Goal: Task Accomplishment & Management: Manage account settings

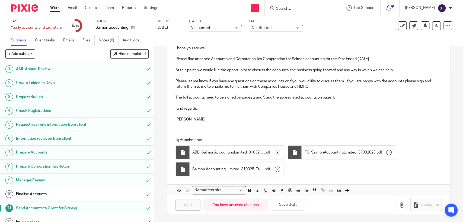
scroll to position [114, 0]
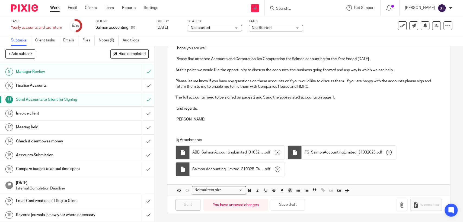
click at [298, 8] on input "Search" at bounding box center [299, 9] width 49 height 5
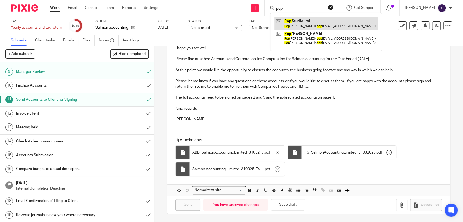
type input "pop"
click at [313, 23] on link at bounding box center [325, 23] width 103 height 12
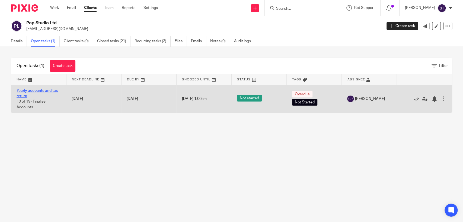
click at [29, 89] on link "Yearly accounts and tax return" at bounding box center [37, 93] width 41 height 9
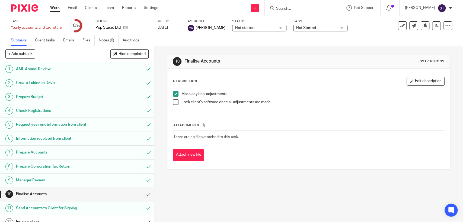
click at [175, 104] on span at bounding box center [175, 102] width 5 height 5
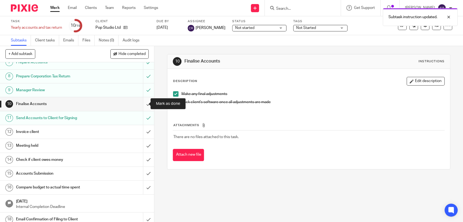
click at [141, 105] on input "submit" at bounding box center [77, 104] width 154 height 14
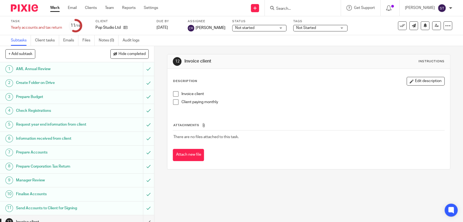
click at [82, 124] on h1 "Request year end information from client" at bounding box center [56, 125] width 81 height 8
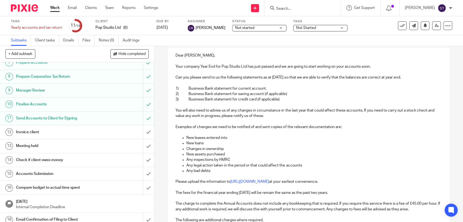
scroll to position [90, 0]
click at [98, 130] on div "Invoice client" at bounding box center [76, 132] width 121 height 8
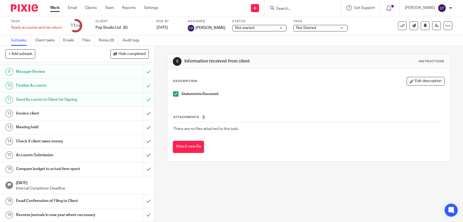
scroll to position [114, 0]
click at [68, 110] on h1 "Invoice client" at bounding box center [56, 114] width 81 height 8
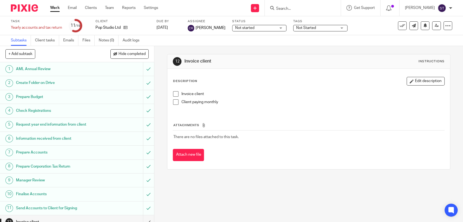
click at [173, 103] on span at bounding box center [175, 102] width 5 height 5
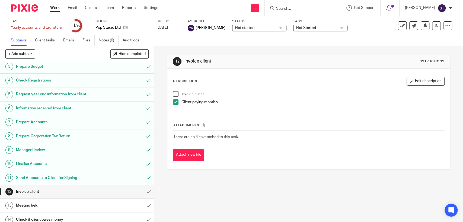
scroll to position [114, 0]
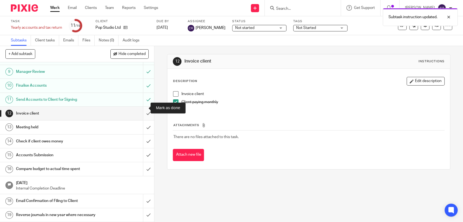
click at [142, 107] on input "submit" at bounding box center [77, 114] width 154 height 14
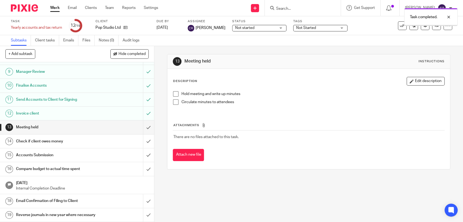
scroll to position [114, 0]
click at [142, 121] on input "submit" at bounding box center [77, 128] width 154 height 14
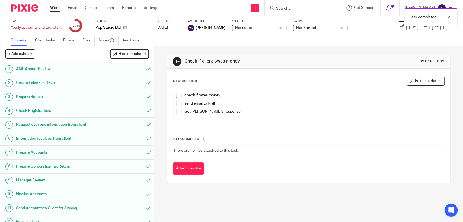
click at [176, 97] on span at bounding box center [178, 95] width 5 height 5
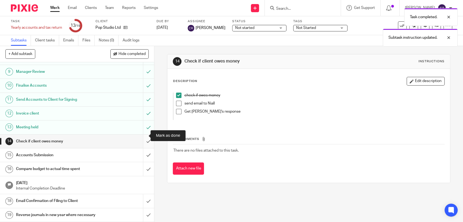
click at [141, 136] on input "submit" at bounding box center [77, 142] width 154 height 14
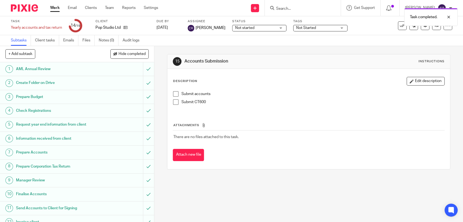
click at [177, 94] on li "Submit accounts" at bounding box center [308, 95] width 271 height 8
drag, startPoint x: 176, startPoint y: 95, endPoint x: 175, endPoint y: 98, distance: 3.5
click at [176, 95] on span at bounding box center [175, 93] width 5 height 5
click at [174, 101] on span at bounding box center [175, 102] width 5 height 5
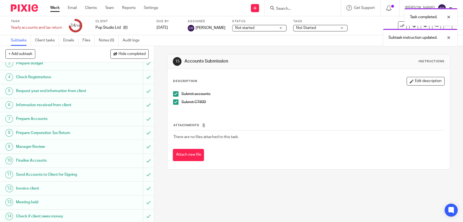
scroll to position [114, 0]
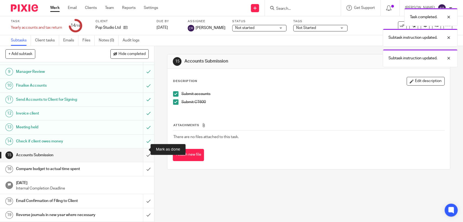
click at [140, 150] on input "submit" at bounding box center [77, 156] width 154 height 14
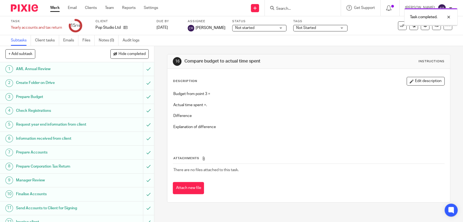
scroll to position [114, 0]
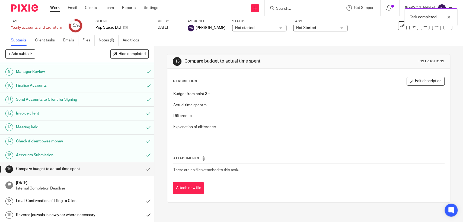
click at [64, 197] on h1 "Email Confirmation of Filing to Client" at bounding box center [56, 201] width 81 height 8
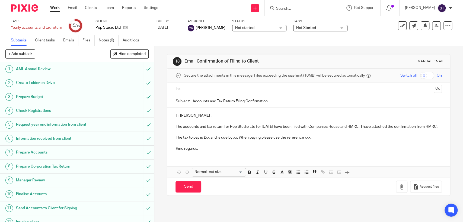
click at [196, 89] on input "text" at bounding box center [308, 89] width 246 height 6
drag, startPoint x: 205, startPoint y: 143, endPoint x: 208, endPoint y: 144, distance: 3.0
click at [208, 142] on p "The tax to pay is £xx and is due by xx. When paying please use the reference xx…" at bounding box center [308, 138] width 266 height 5
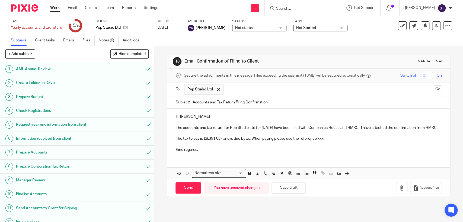
click at [284, 215] on div "18 Email Confirmation of Filing to Client Manual email Secure the attachments i…" at bounding box center [308, 134] width 309 height 176
click at [221, 142] on p "The tax to pay is £8,391.08 ( and is due by xx. When paying please use the refe…" at bounding box center [308, 138] width 266 height 5
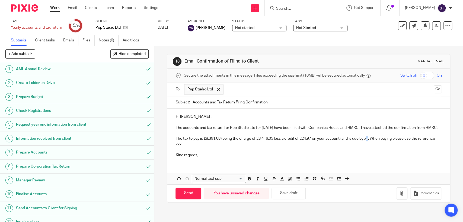
click at [368, 144] on p "The tax to pay is £8,391.08 (being the charge of £8,416.05 less a credit of £24…" at bounding box center [308, 141] width 266 height 11
drag, startPoint x: 198, startPoint y: 150, endPoint x: 202, endPoint y: 151, distance: 4.2
click at [202, 147] on p "The tax to pay is £8,391.08 (being the charge of £8,416.05 less a credit of £24…" at bounding box center [308, 141] width 266 height 11
click at [207, 158] on p "Kind regards," at bounding box center [308, 155] width 266 height 5
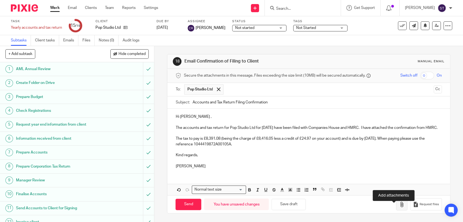
click at [399, 207] on icon "button" at bounding box center [401, 204] width 5 height 5
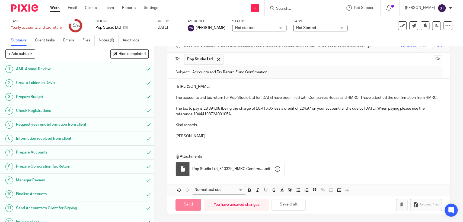
scroll to position [35, 0]
click at [286, 207] on button "Save draft" at bounding box center [288, 205] width 34 height 12
click at [195, 201] on input "Send" at bounding box center [188, 205] width 26 height 12
type input "Sent"
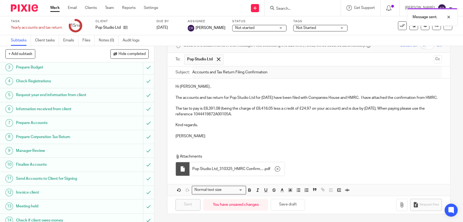
scroll to position [114, 0]
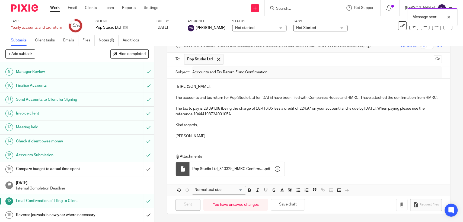
click at [118, 165] on div "Compare budget to actual time spent" at bounding box center [76, 169] width 121 height 8
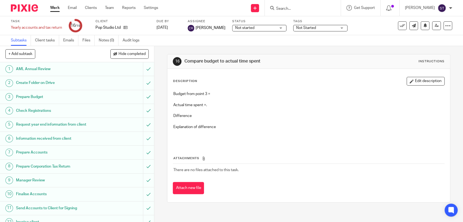
click at [48, 100] on h1 "Prepare Budget" at bounding box center [56, 97] width 81 height 8
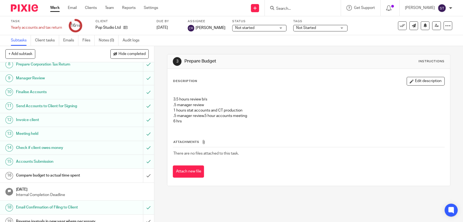
scroll to position [114, 0]
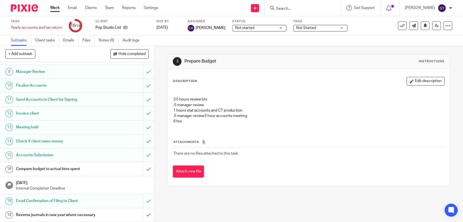
click at [79, 165] on h1 "Compare budget to actual time spent" at bounding box center [56, 169] width 81 height 8
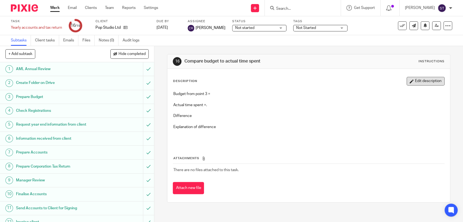
click at [421, 81] on button "Edit description" at bounding box center [425, 81] width 38 height 9
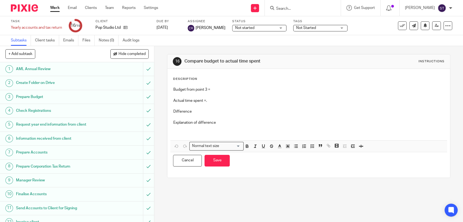
click at [254, 89] on p "Budget from point 3 =" at bounding box center [308, 89] width 271 height 5
click at [241, 104] on p at bounding box center [308, 106] width 271 height 5
click at [237, 100] on p "Actual time spent =." at bounding box center [308, 100] width 271 height 5
click at [204, 112] on p "Difference" at bounding box center [308, 111] width 271 height 5
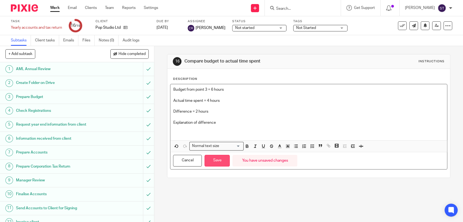
click at [213, 159] on button "Save" at bounding box center [216, 161] width 25 height 12
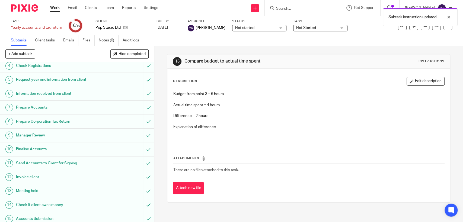
scroll to position [114, 0]
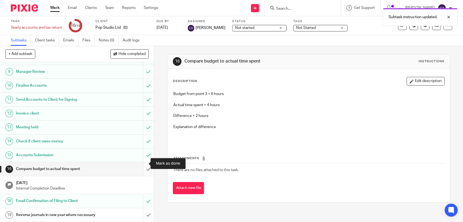
click at [143, 162] on input "submit" at bounding box center [77, 169] width 154 height 14
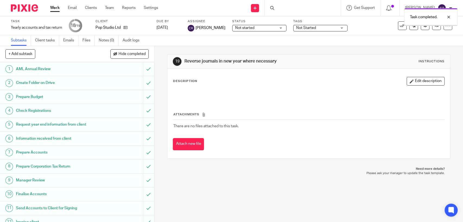
scroll to position [114, 0]
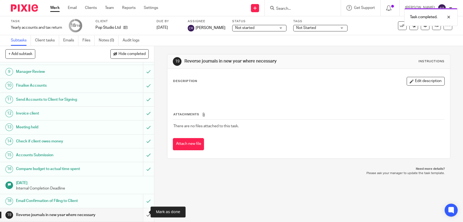
click at [140, 213] on input "submit" at bounding box center [77, 216] width 154 height 14
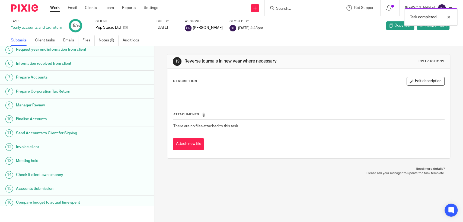
scroll to position [108, 0]
